Goal: Obtain resource: Download file/media

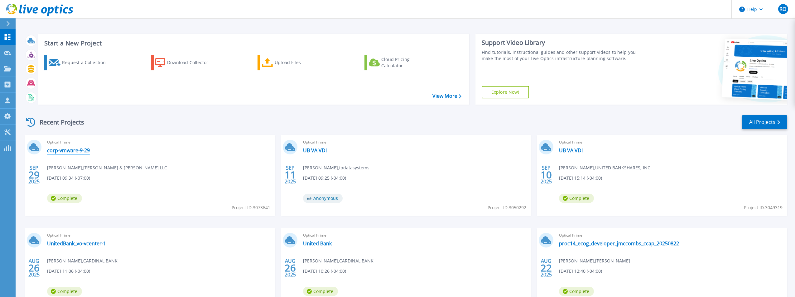
click at [70, 152] on link "corp-vmware-9-29" at bounding box center [68, 150] width 43 height 6
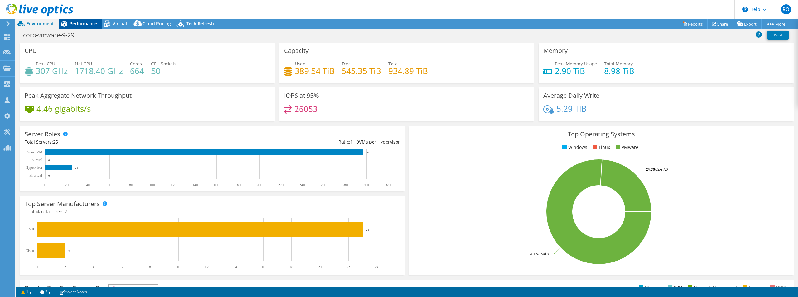
select select "USD"
click at [80, 26] on span "Performance" at bounding box center [83, 24] width 27 height 6
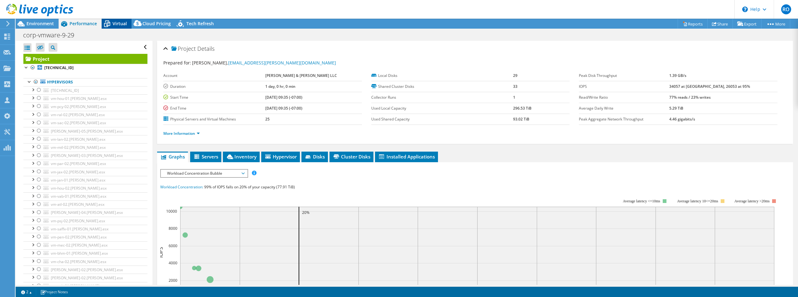
click at [116, 21] on span "Virtual" at bounding box center [120, 24] width 14 height 6
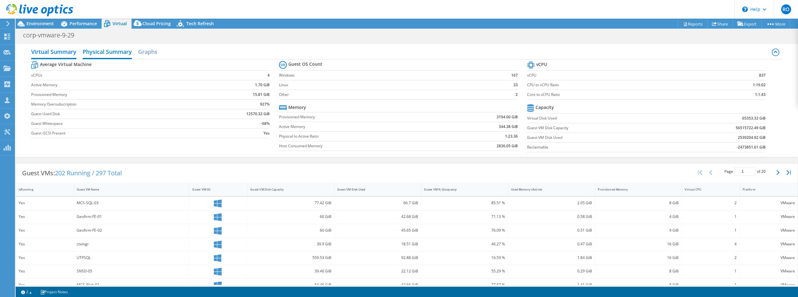
click at [121, 54] on h2 "Physical Summary" at bounding box center [107, 53] width 49 height 14
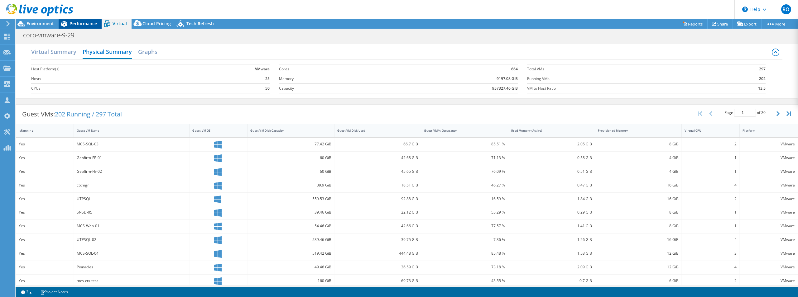
click at [89, 20] on div "Performance" at bounding box center [80, 24] width 43 height 10
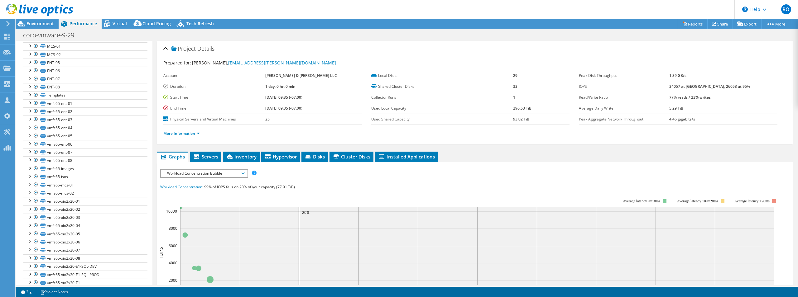
scroll to position [547, 0]
click at [41, 27] on div "Environment" at bounding box center [37, 24] width 43 height 10
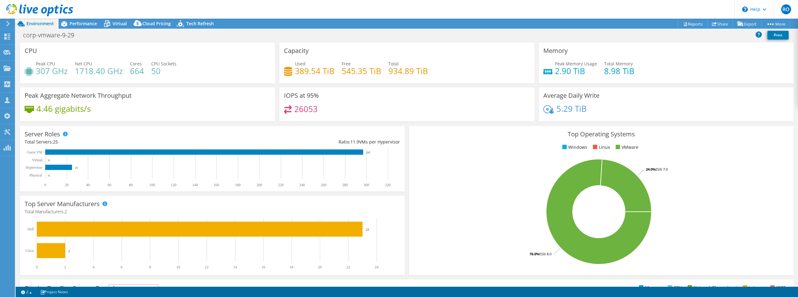
click at [9, 8] on icon at bounding box center [39, 10] width 67 height 13
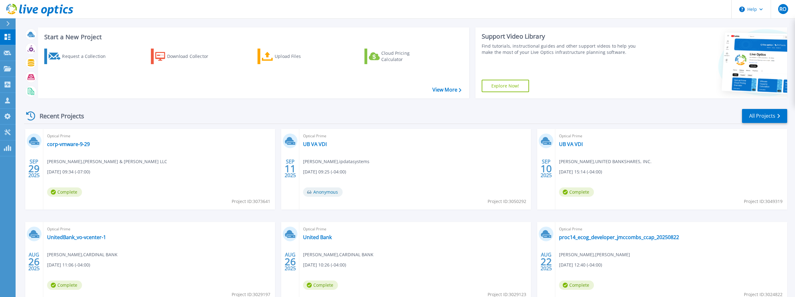
scroll to position [5, 0]
click at [121, 152] on div "Optical Prime corp-vmware-9-29 Mark Knirk , DEWBERRY & DAVIS LLC 09/29/2025, 09…" at bounding box center [159, 170] width 232 height 81
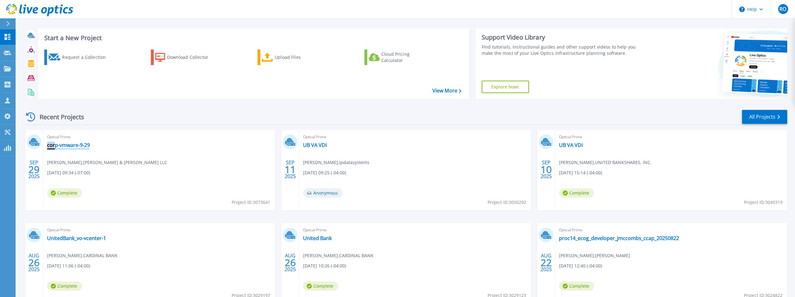
drag, startPoint x: 102, startPoint y: 147, endPoint x: 54, endPoint y: 148, distance: 47.4
click at [54, 148] on div "Optical Prime corp-vmware-9-29 Mark Knirk , DEWBERRY & DAVIS LLC 09/29/2025, 09…" at bounding box center [159, 170] width 232 height 81
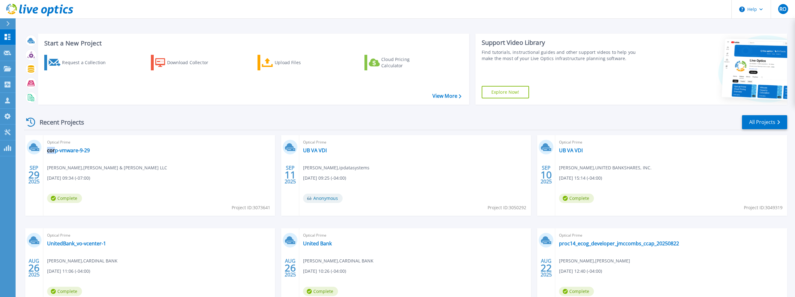
click at [15, 8] on icon at bounding box center [39, 10] width 67 height 13
click at [770, 124] on link "All Projects" at bounding box center [764, 122] width 45 height 14
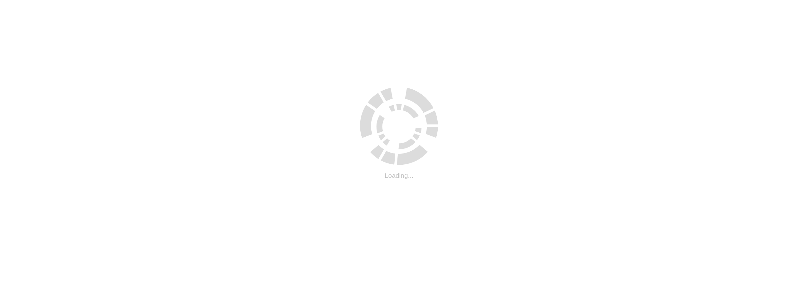
click at [765, 2] on html ".cls-1 { fill: #cecece; } .cls-1 { fill: #cecece; } Loading..." at bounding box center [399, 1] width 798 height 2
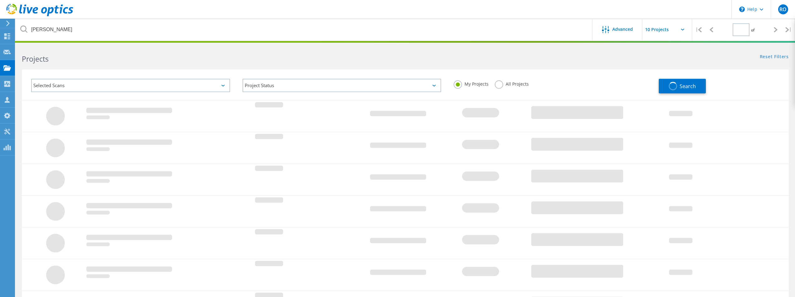
type input "1"
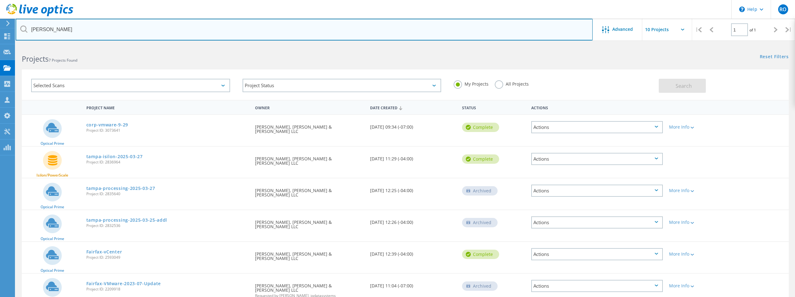
click at [63, 29] on input "Dewberry" at bounding box center [304, 30] width 577 height 22
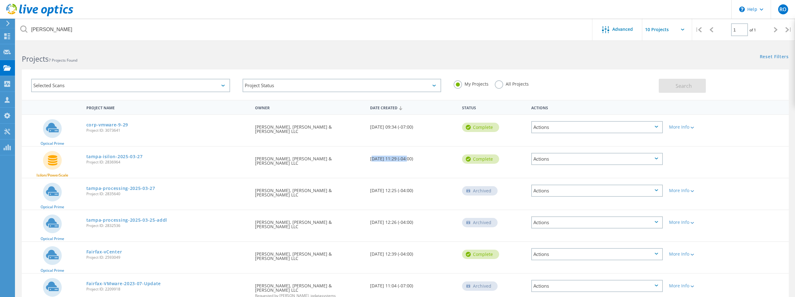
drag, startPoint x: 371, startPoint y: 159, endPoint x: 406, endPoint y: 160, distance: 35.9
click at [406, 160] on div "Date Created 03/28/2025, 11:29 (-04:00)" at bounding box center [413, 157] width 92 height 21
drag, startPoint x: 368, startPoint y: 126, endPoint x: 395, endPoint y: 131, distance: 27.3
click at [395, 131] on div "Date Created 09/29/2025, 09:34 (-07:00)" at bounding box center [413, 125] width 92 height 21
drag, startPoint x: 375, startPoint y: 192, endPoint x: 389, endPoint y: 196, distance: 14.4
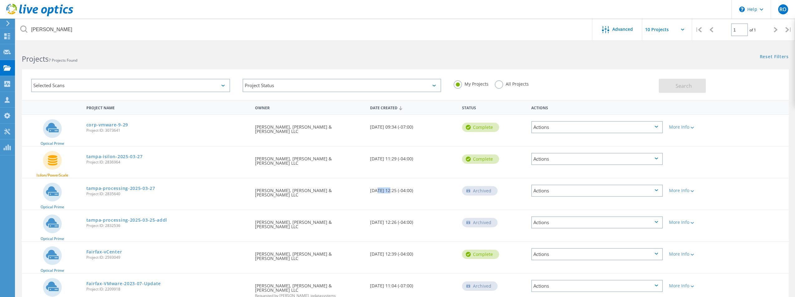
click at [390, 195] on div "Date Created 03/27/2025, 12:25 (-04:00)" at bounding box center [413, 189] width 92 height 21
click at [388, 225] on div "Date Created 03/25/2025, 12:26 (-04:00)" at bounding box center [413, 220] width 92 height 21
drag, startPoint x: 269, startPoint y: 261, endPoint x: 294, endPoint y: 261, distance: 25.3
click at [294, 261] on div "Requested By Mark Knirk, DEWBERRY & DAVIS LLC" at bounding box center [309, 254] width 115 height 25
click at [330, 266] on div "Requested By Mark Knirk, DEWBERRY & DAVIS LLC" at bounding box center [309, 257] width 115 height 31
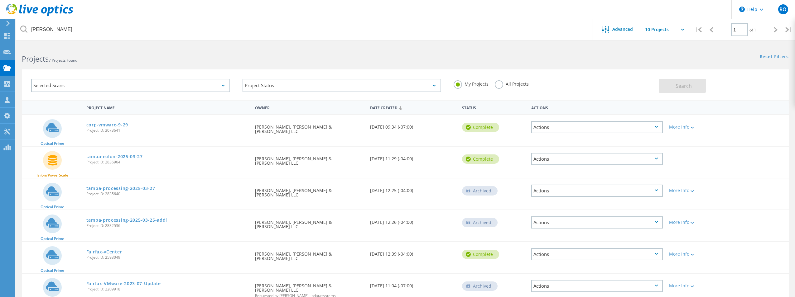
click at [10, 13] on use at bounding box center [39, 10] width 67 height 12
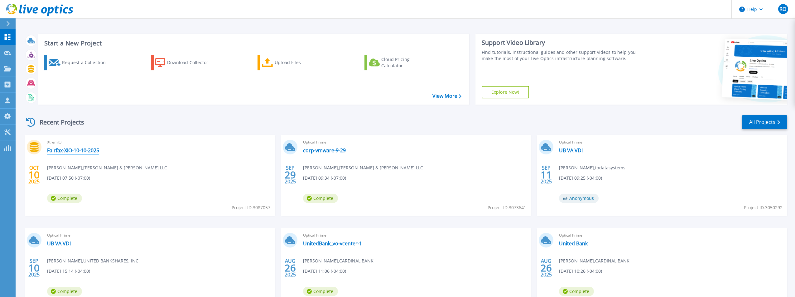
click at [72, 150] on link "Fairfax-XIO-10-10-2025" at bounding box center [73, 150] width 52 height 6
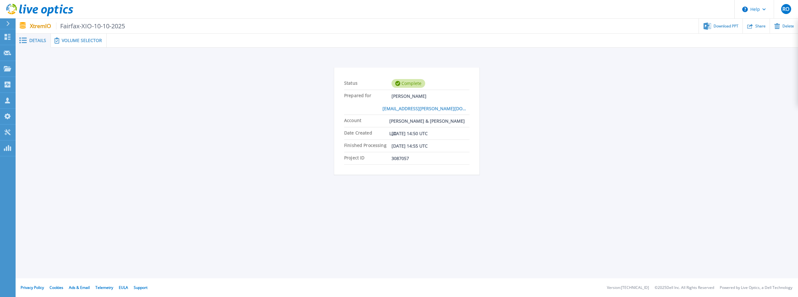
click at [33, 39] on span "Details" at bounding box center [37, 40] width 17 height 4
click at [87, 41] on span "Volume Selector" at bounding box center [82, 40] width 40 height 4
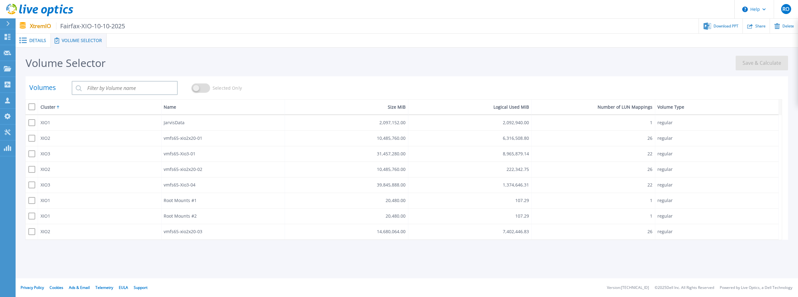
click at [36, 40] on span "Details" at bounding box center [37, 40] width 17 height 4
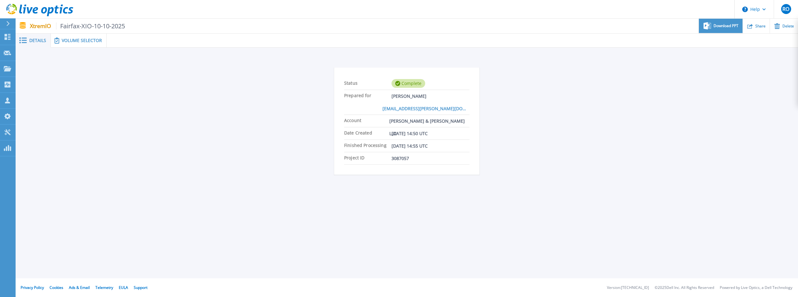
click at [730, 26] on span "Download PPT" at bounding box center [726, 26] width 25 height 4
